Goal: Task Accomplishment & Management: Use online tool/utility

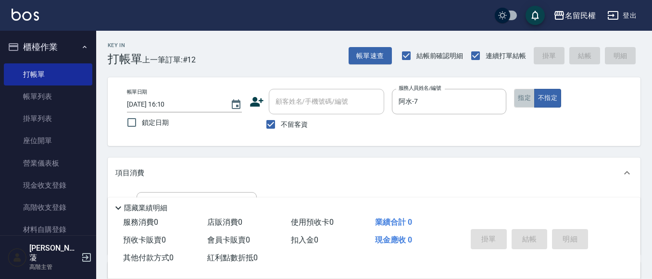
click at [533, 92] on button "指定" at bounding box center [524, 98] width 21 height 19
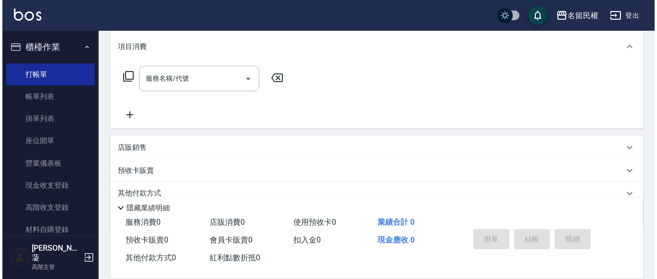
scroll to position [144, 0]
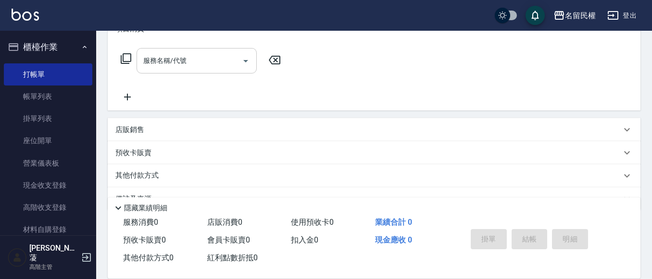
click at [173, 66] on input "服務名稱/代號" at bounding box center [189, 60] width 97 height 17
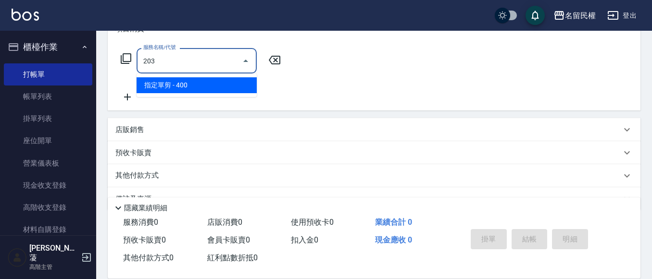
type input "指定單剪(203)"
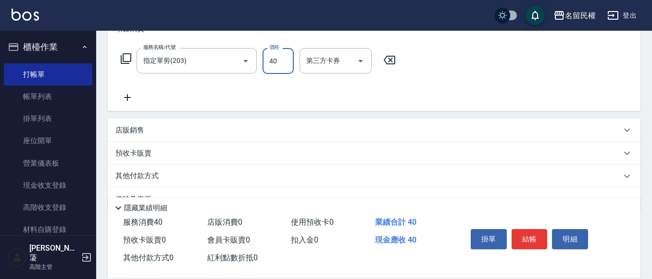
type input "400"
click at [527, 236] on button "結帳" at bounding box center [530, 239] width 36 height 20
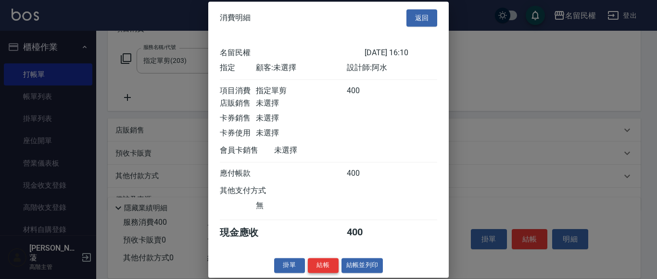
scroll to position [13, 0]
click at [331, 264] on button "結帳" at bounding box center [323, 265] width 31 height 15
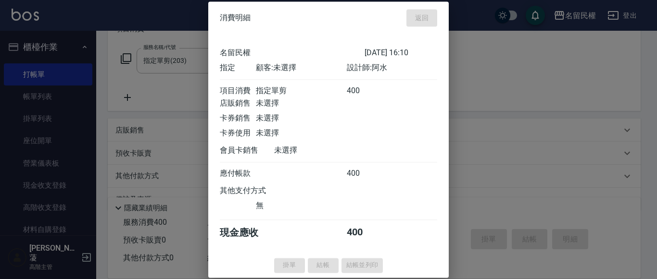
type input "[DATE] 16:44"
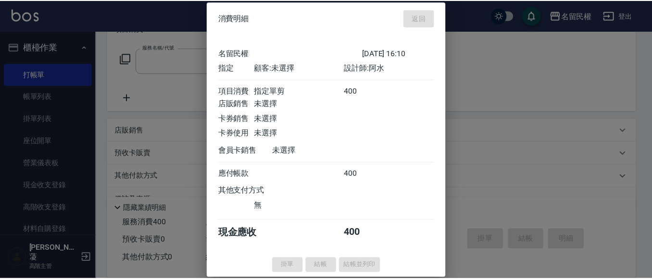
scroll to position [0, 0]
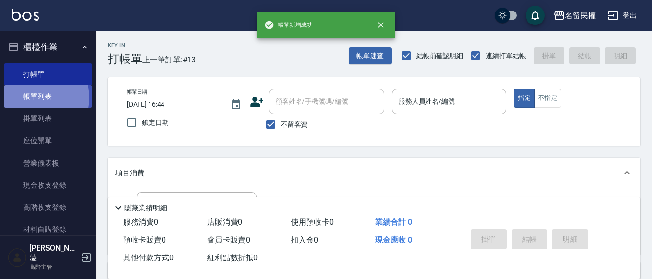
click at [36, 98] on link "帳單列表" at bounding box center [48, 97] width 88 height 22
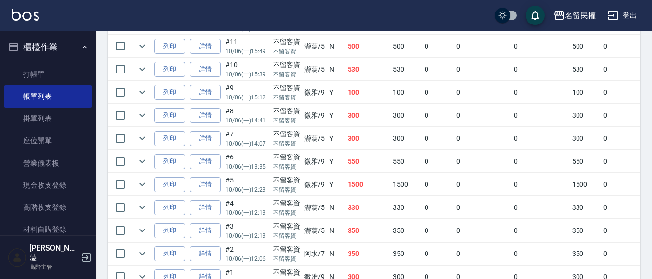
scroll to position [337, 0]
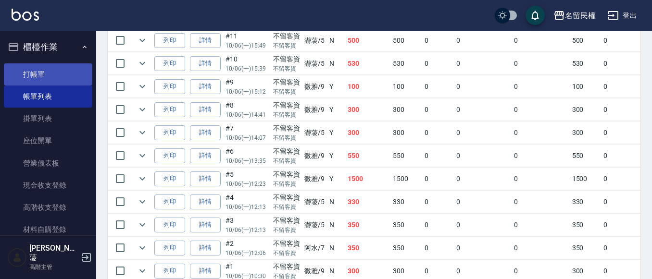
click at [42, 73] on link "打帳單" at bounding box center [48, 74] width 88 height 22
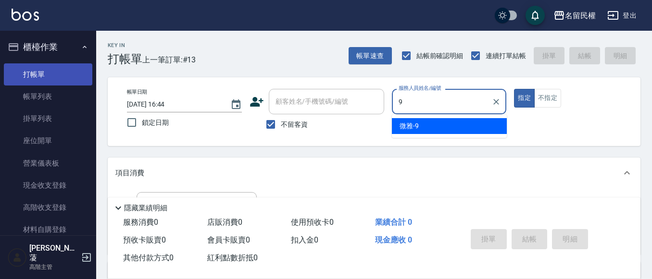
type input "微雅-9"
type button "true"
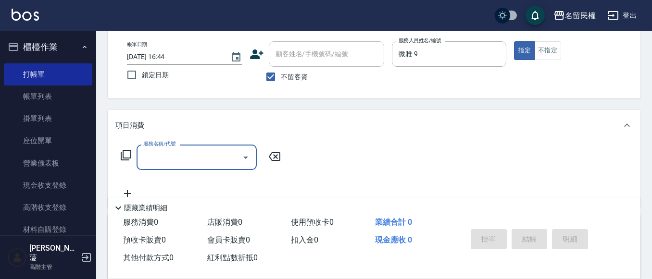
scroll to position [96, 0]
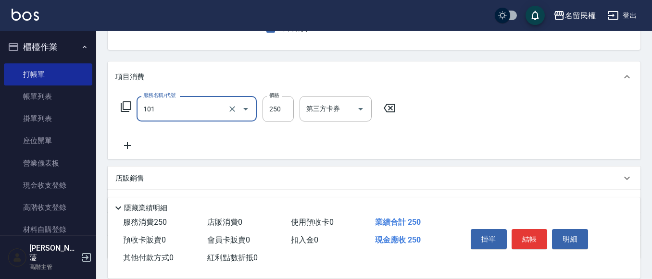
type input "不指定洗髮(101)"
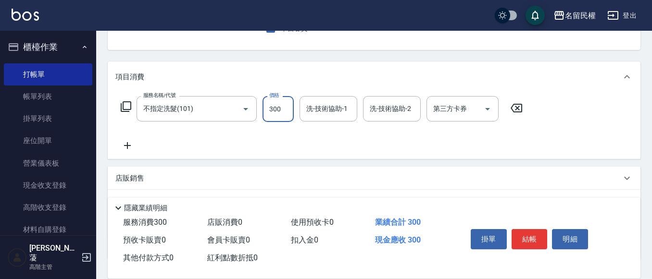
type input "300"
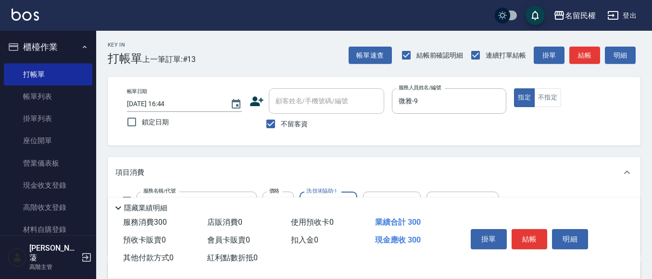
scroll to position [0, 0]
click at [499, 105] on icon "Clear" at bounding box center [496, 102] width 10 height 10
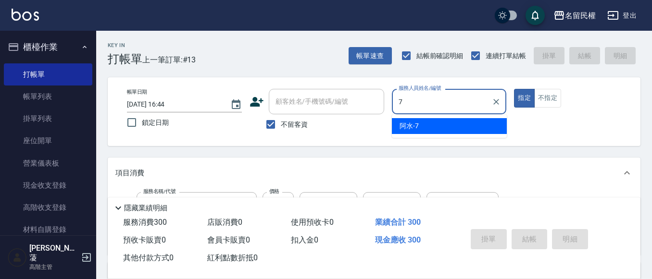
type input "阿水-7"
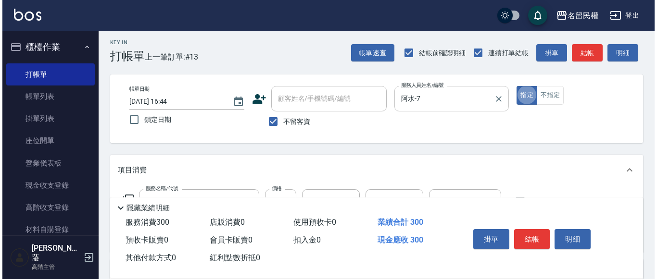
scroll to position [96, 0]
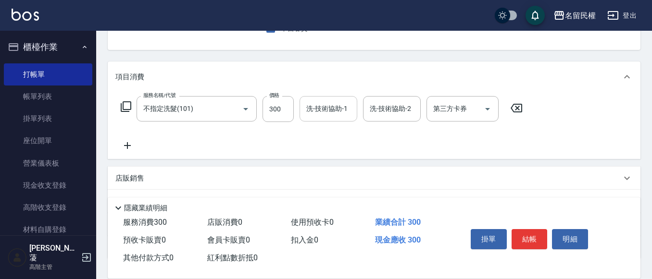
click at [322, 107] on input "洗-技術協助-1" at bounding box center [328, 108] width 49 height 17
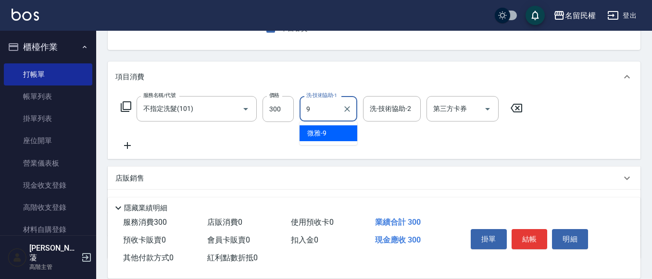
type input "微雅-9"
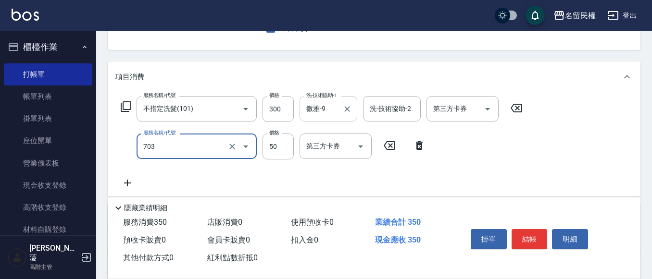
type input "青捲/吹捲/夾直/電棒/夾玉米鬚(703)"
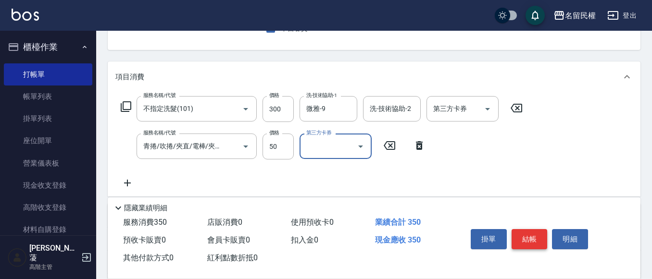
click at [523, 245] on button "結帳" at bounding box center [530, 239] width 36 height 20
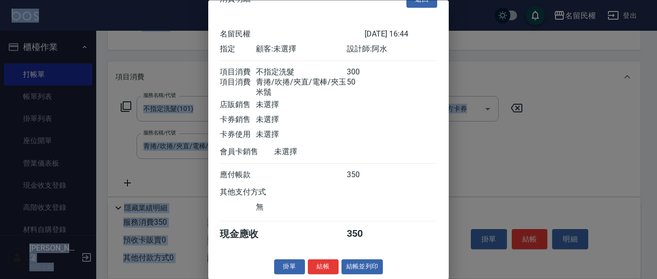
scroll to position [36, 0]
drag, startPoint x: 328, startPoint y: 268, endPoint x: 324, endPoint y: 259, distance: 9.9
click at [327, 268] on button "結帳" at bounding box center [323, 267] width 31 height 15
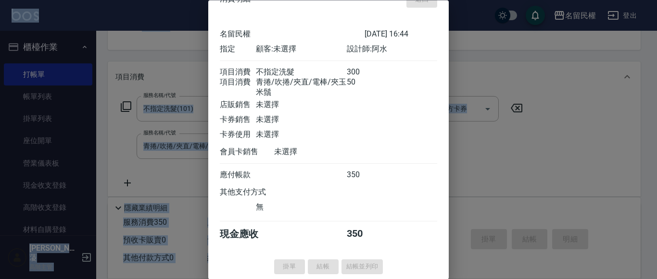
type input "[DATE] 16:54"
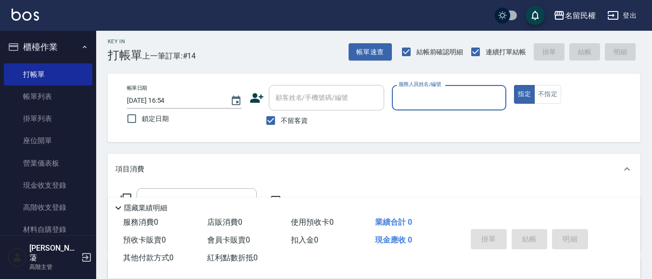
scroll to position [0, 0]
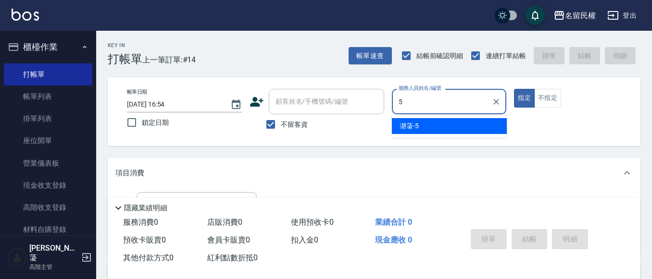
type input "瀞蓤-5"
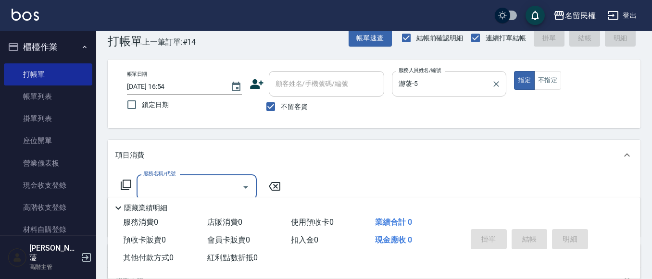
scroll to position [48, 0]
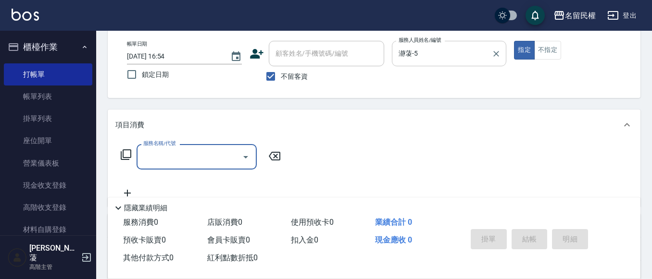
click at [180, 145] on div "服務名稱/代號" at bounding box center [197, 156] width 120 height 25
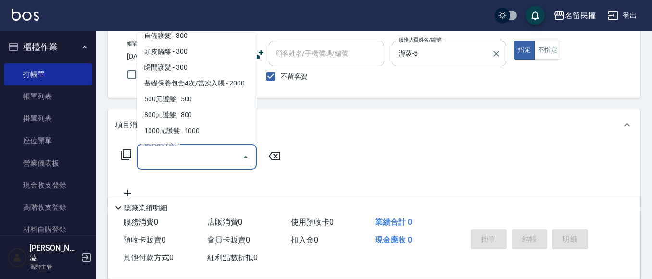
scroll to position [481, 0]
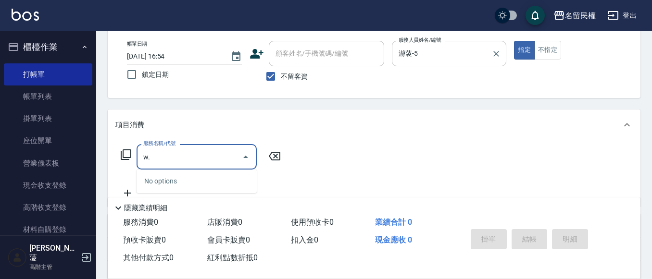
type input "w"
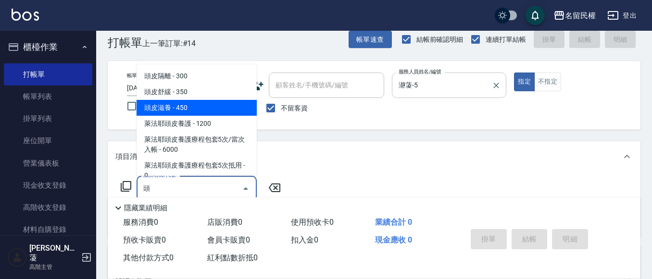
scroll to position [0, 0]
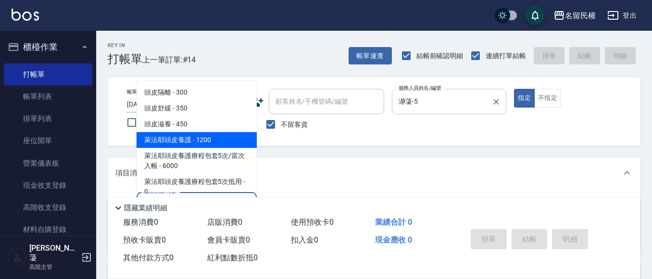
click at [193, 138] on span "萊法耶頭皮養護 - 1200" at bounding box center [197, 140] width 120 height 16
type input "萊法耶頭皮養護(601)"
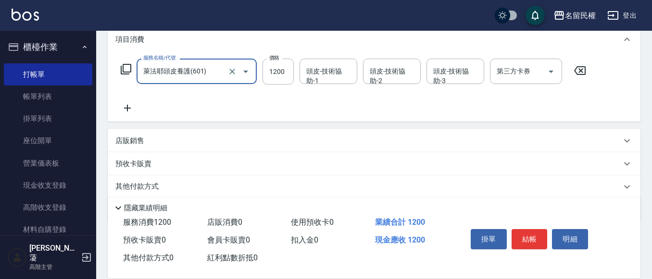
scroll to position [144, 0]
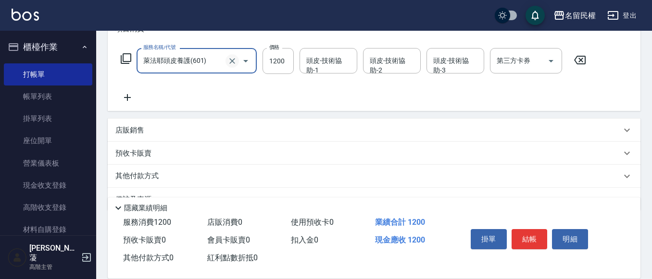
click at [234, 61] on icon "Clear" at bounding box center [232, 61] width 10 height 10
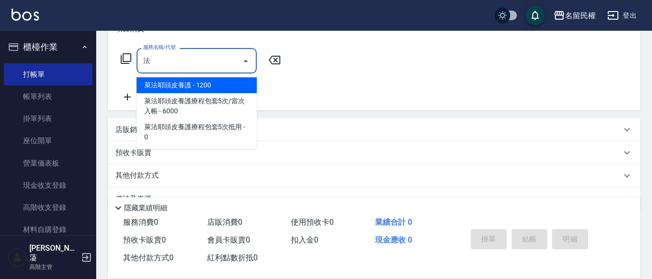
click at [222, 83] on span "萊法耶頭皮養護 - 1200" at bounding box center [197, 85] width 120 height 16
type input "萊法耶頭皮養護(601)"
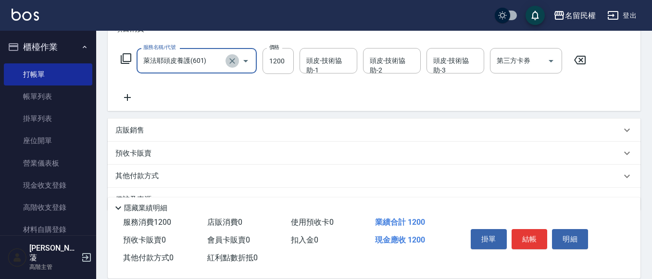
click at [230, 60] on icon "Clear" at bounding box center [232, 61] width 10 height 10
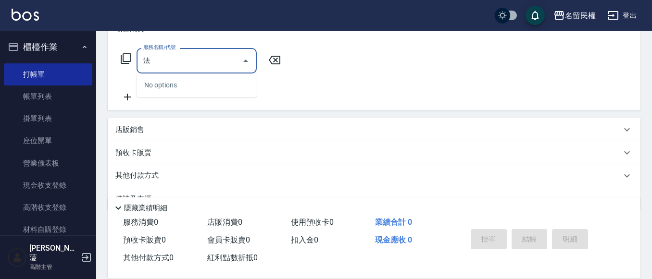
type input "琺"
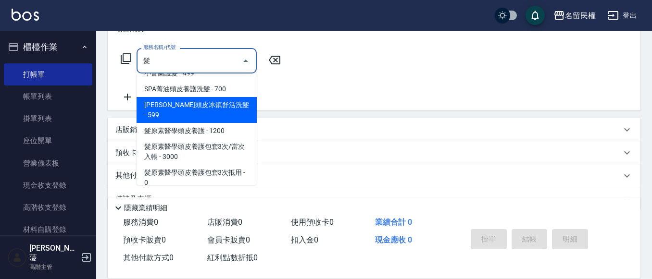
scroll to position [577, 0]
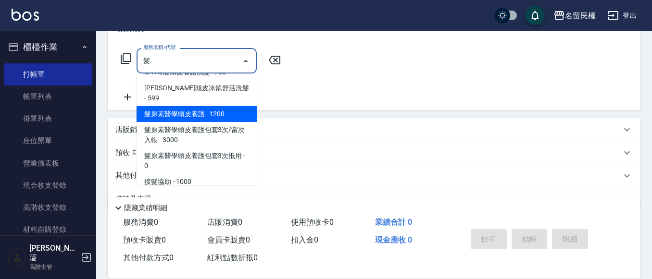
type input "洗髮券抵用(104)"
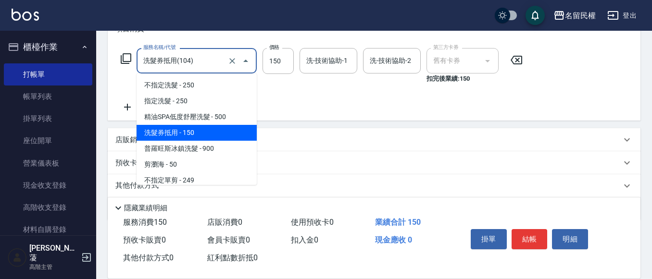
click at [185, 57] on input "洗髮券抵用(104)" at bounding box center [183, 60] width 85 height 17
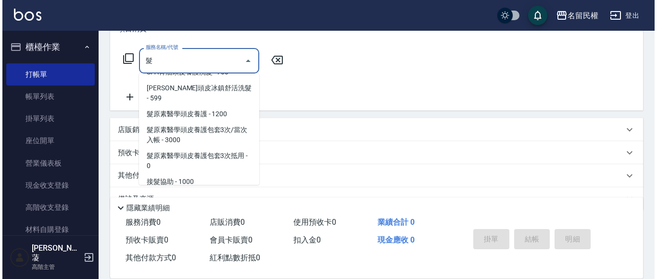
scroll to position [4, 0]
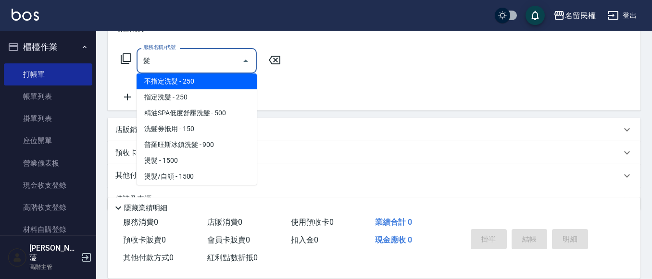
click at [149, 133] on span "洗髮券抵用 - 150" at bounding box center [197, 129] width 120 height 16
type input "洗髮券抵用(104)"
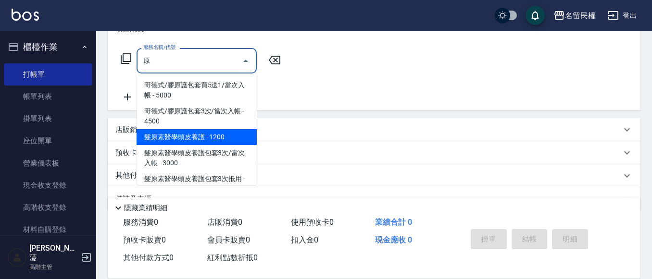
click at [180, 134] on span "髮原素醫學頭皮養護 - 1200" at bounding box center [197, 137] width 120 height 16
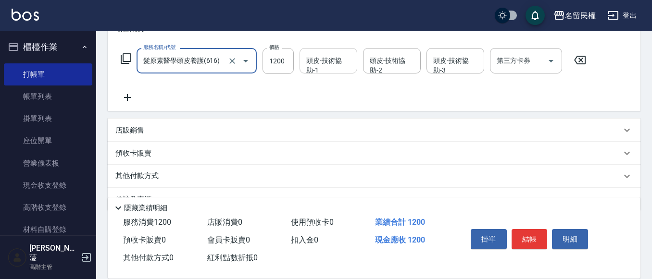
type input "髮原素醫學頭皮養護(616)"
click at [313, 63] on input "頭皮-技術協助-1" at bounding box center [328, 60] width 49 height 17
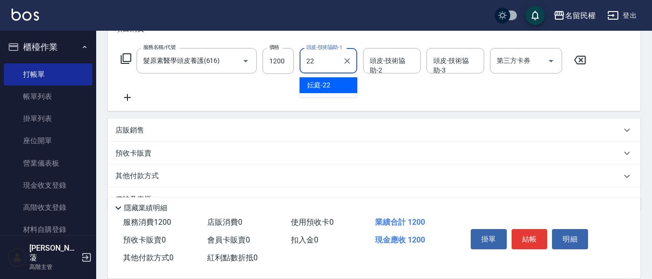
type input "妘庭-22"
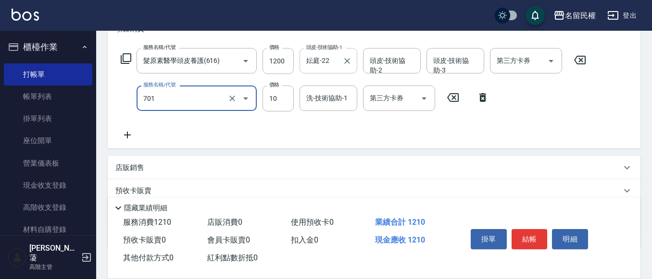
type input "潤絲(701)"
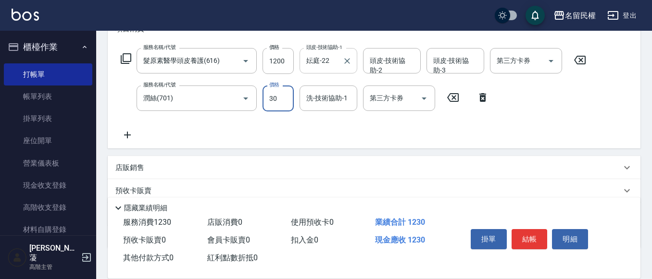
type input "30"
type input "2"
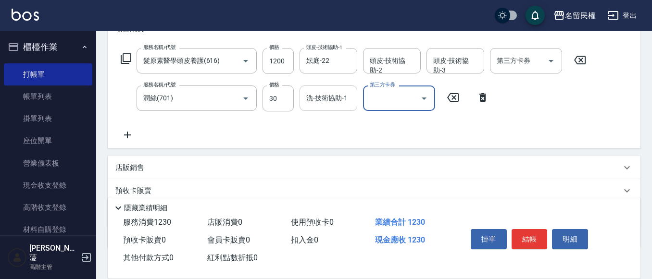
click at [325, 96] on input "洗-技術協助-1" at bounding box center [328, 98] width 49 height 17
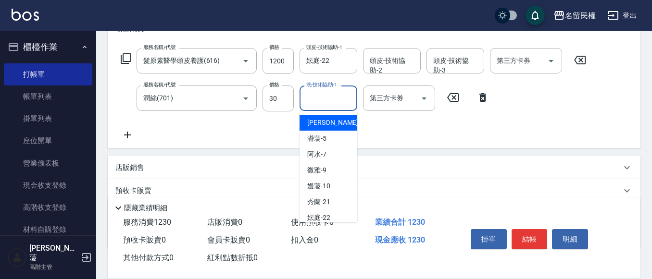
click at [325, 96] on input "洗-技術協助-1" at bounding box center [328, 98] width 49 height 17
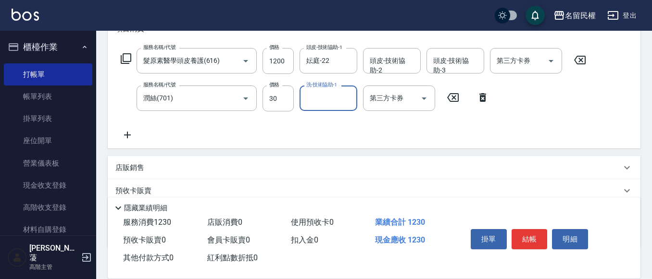
click at [325, 96] on input "洗-技術協助-1" at bounding box center [328, 98] width 49 height 17
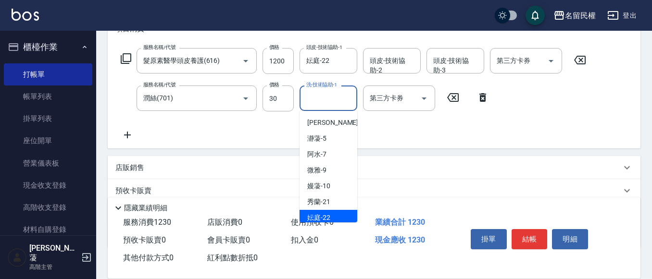
click at [323, 216] on span "妘庭 -22" at bounding box center [318, 218] width 23 height 10
type input "妘庭-22"
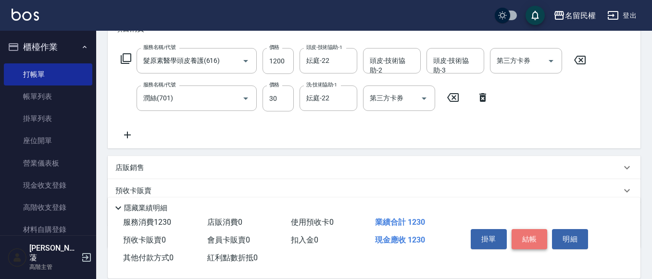
click at [514, 234] on button "結帳" at bounding box center [530, 239] width 36 height 20
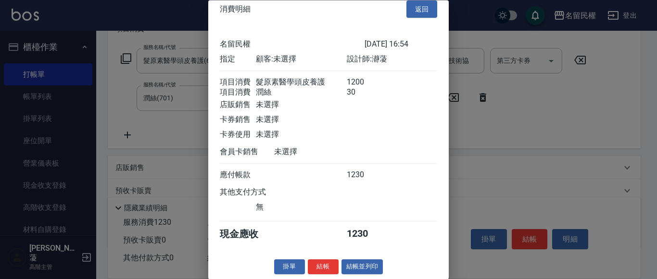
scroll to position [24, 0]
click at [325, 268] on button "結帳" at bounding box center [323, 267] width 31 height 15
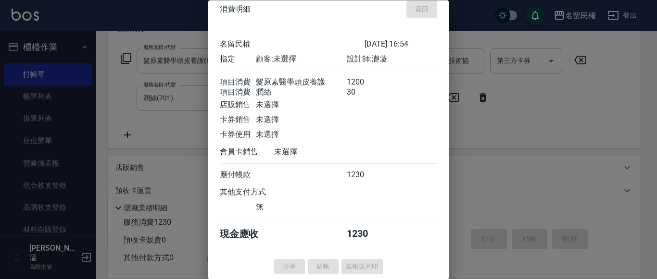
type input "[DATE] 17:17"
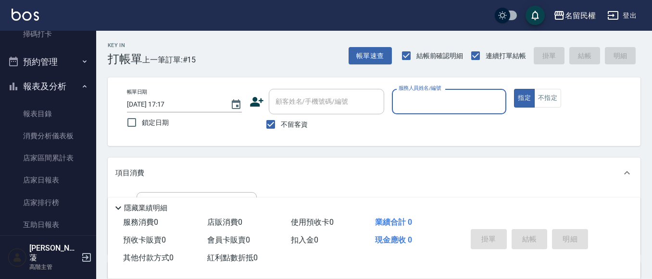
scroll to position [288, 0]
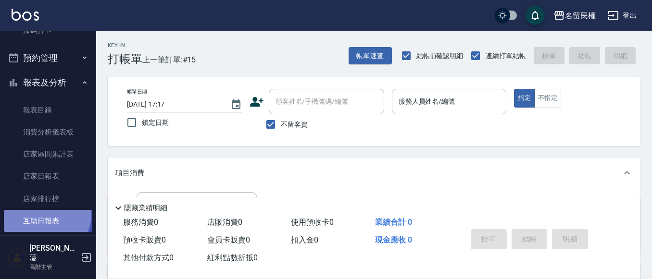
click at [41, 214] on link "互助日報表" at bounding box center [48, 221] width 88 height 22
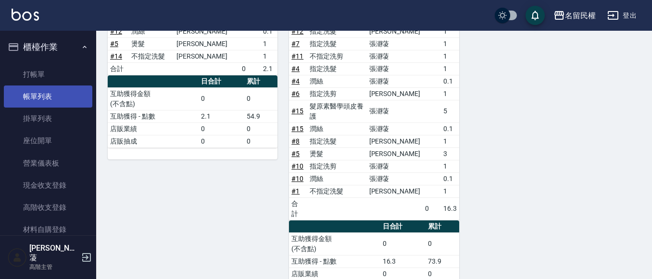
scroll to position [171, 0]
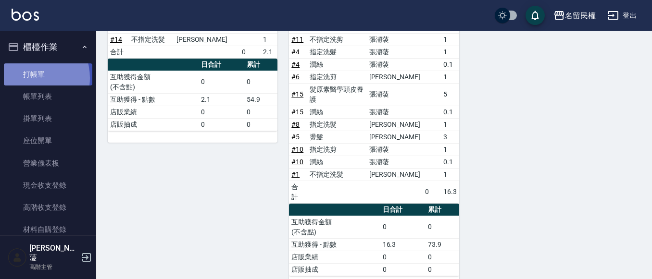
click at [26, 78] on link "打帳單" at bounding box center [48, 74] width 88 height 22
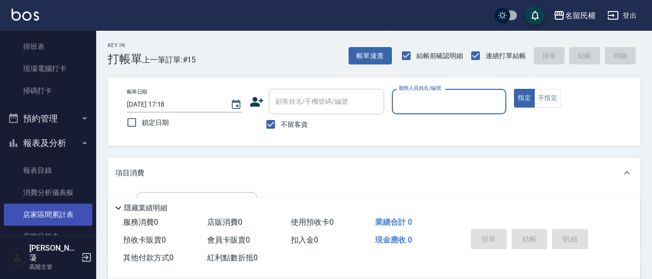
scroll to position [288, 0]
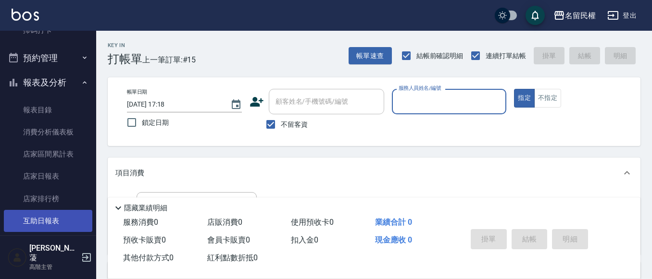
click at [41, 220] on link "互助日報表" at bounding box center [48, 221] width 88 height 22
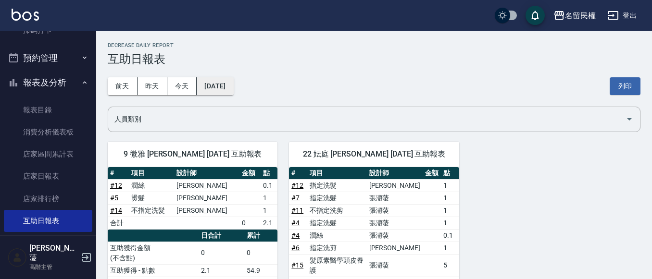
click at [215, 87] on button "[DATE]" at bounding box center [215, 86] width 37 height 18
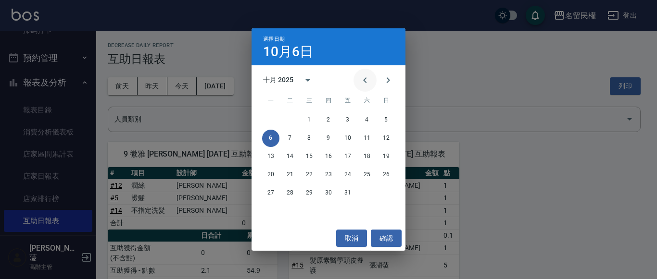
click at [361, 81] on icon "Previous month" at bounding box center [365, 81] width 12 height 12
click at [368, 121] on button "6" at bounding box center [366, 120] width 17 height 17
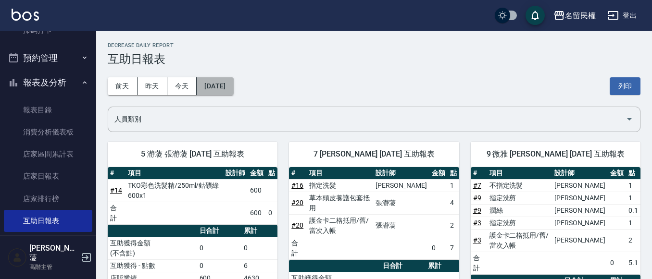
click at [219, 93] on button "[DATE]" at bounding box center [215, 86] width 37 height 18
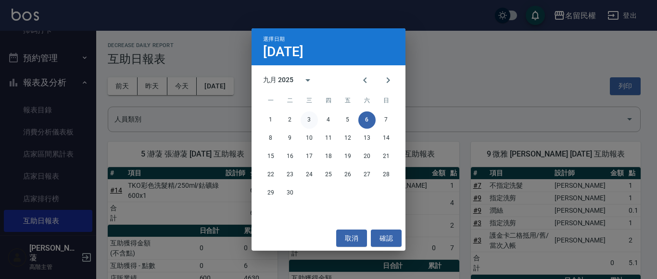
click at [303, 115] on button "3" at bounding box center [309, 120] width 17 height 17
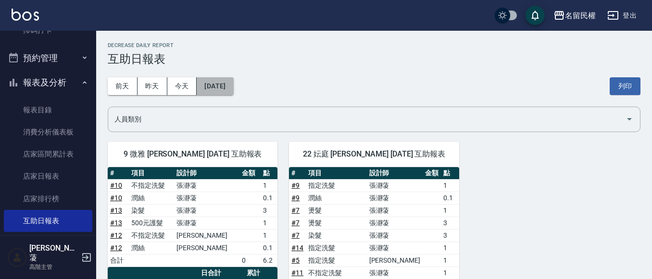
click at [229, 90] on button "[DATE]" at bounding box center [215, 86] width 37 height 18
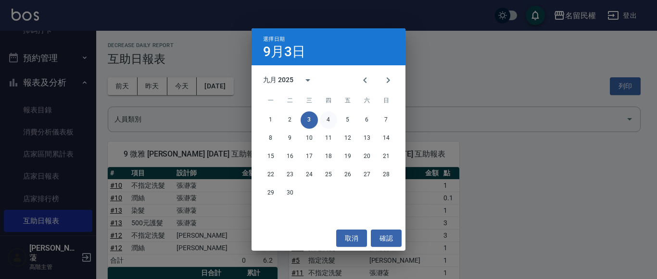
click at [323, 119] on button "4" at bounding box center [328, 120] width 17 height 17
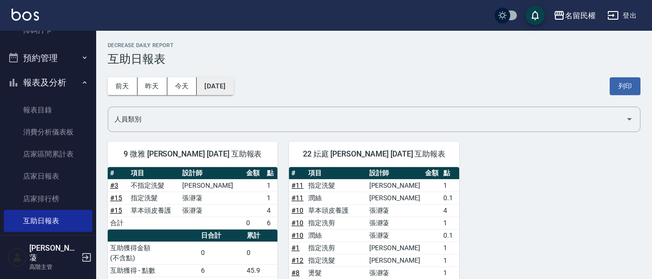
click at [233, 91] on button "[DATE]" at bounding box center [215, 86] width 37 height 18
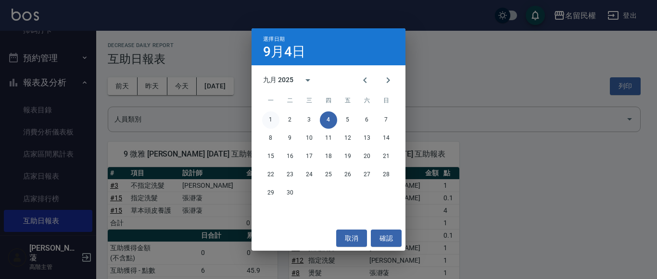
click at [275, 116] on button "1" at bounding box center [270, 120] width 17 height 17
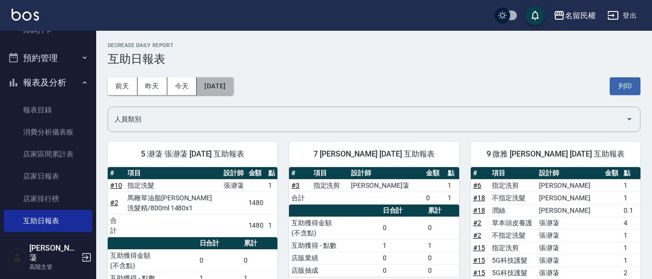
click at [233, 92] on button "[DATE]" at bounding box center [215, 86] width 37 height 18
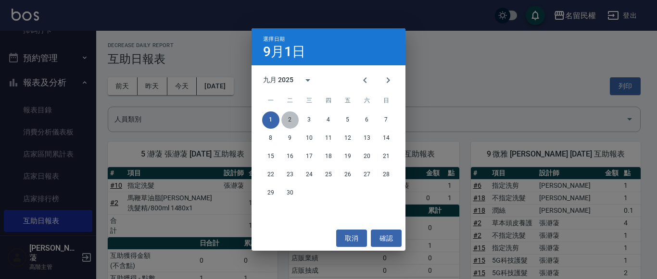
click at [291, 120] on button "2" at bounding box center [289, 120] width 17 height 17
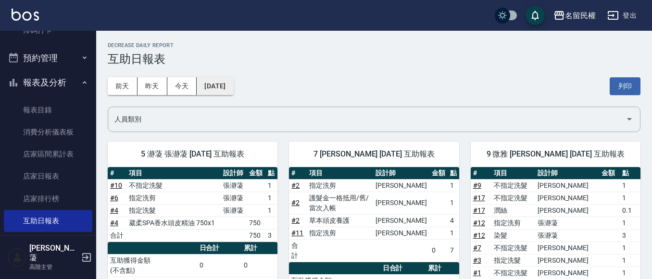
click at [233, 88] on button "[DATE]" at bounding box center [215, 86] width 37 height 18
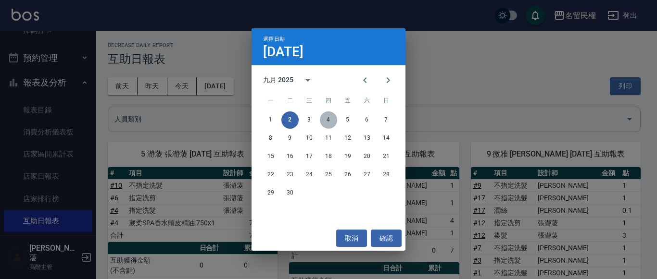
drag, startPoint x: 325, startPoint y: 115, endPoint x: 310, endPoint y: 126, distance: 18.3
click at [325, 117] on button "4" at bounding box center [328, 120] width 17 height 17
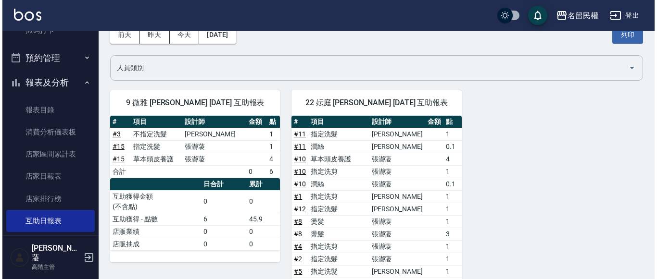
scroll to position [6, 0]
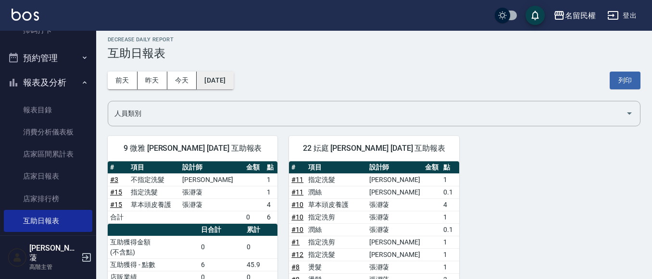
click at [233, 75] on button "[DATE]" at bounding box center [215, 81] width 37 height 18
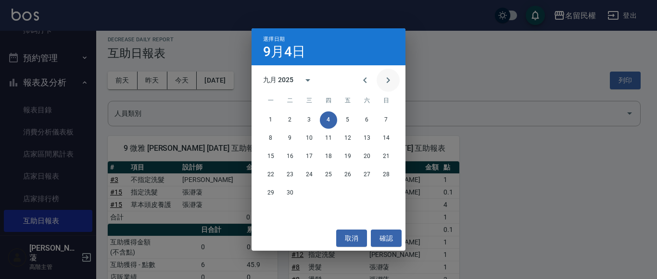
click at [391, 84] on icon "Next month" at bounding box center [388, 81] width 12 height 12
click at [268, 138] on button "6" at bounding box center [270, 138] width 17 height 17
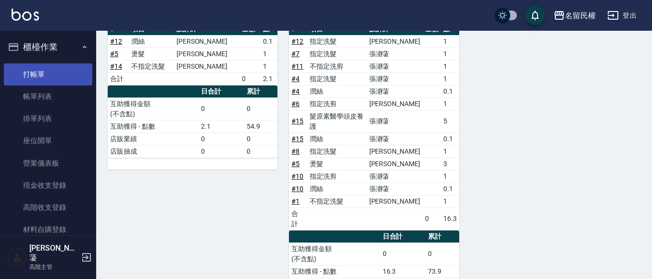
click at [55, 65] on link "打帳單" at bounding box center [48, 74] width 88 height 22
